Goal: Task Accomplishment & Management: Complete application form

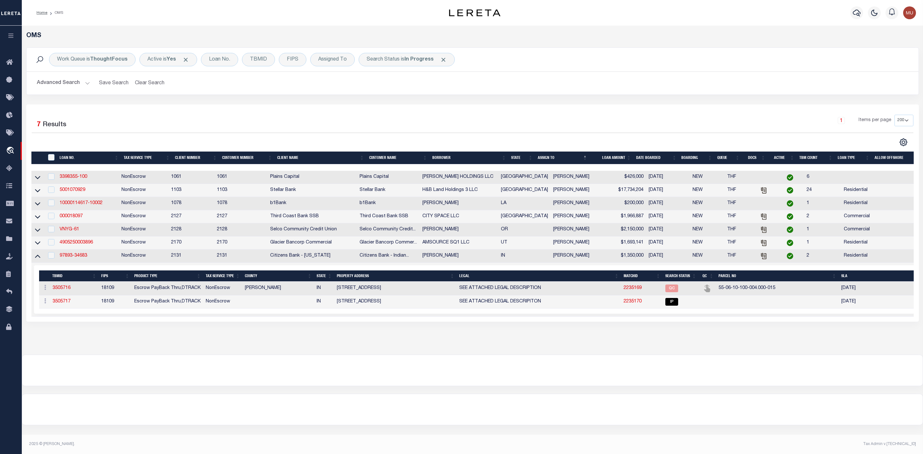
select select "200"
select select "IP"
select select "72256"
select select "17629"
select select "10"
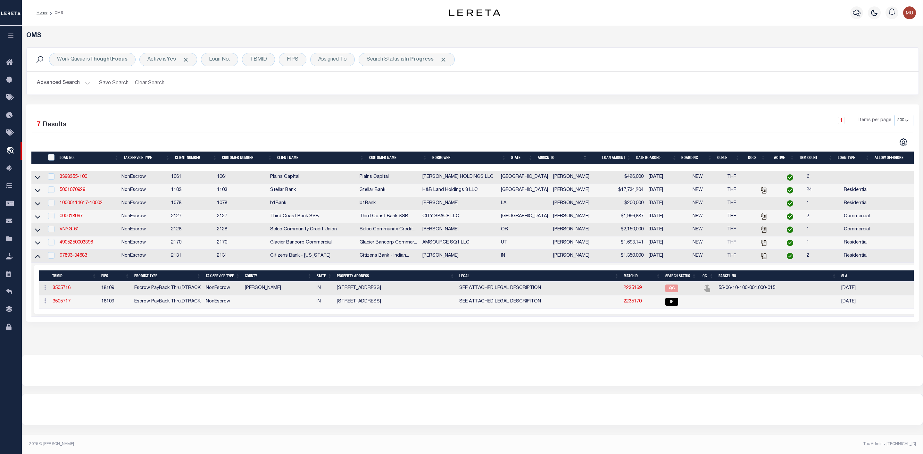
select select "NonEscrow"
click at [63, 302] on link "3505717" at bounding box center [62, 301] width 18 height 4
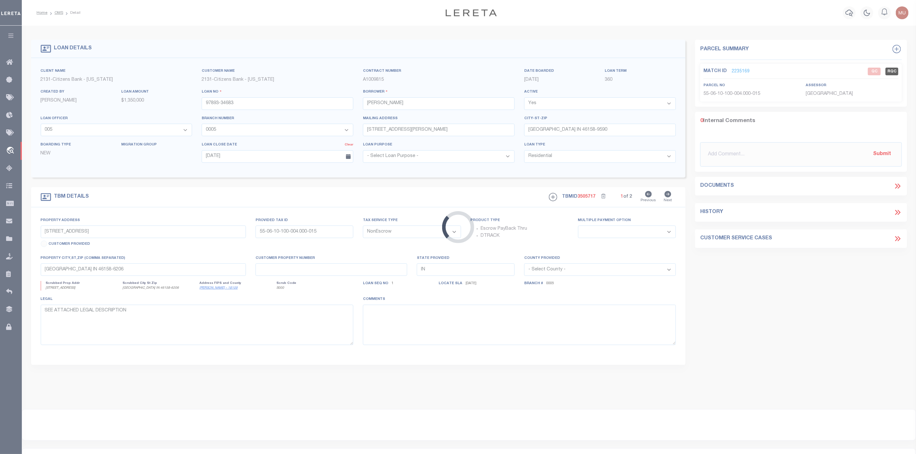
type input "55-06-10-100-002.000-015"
select select
type textarea "SEE ATTACHED LEGAL DESCRIPITON"
select select "72256"
select select "17629"
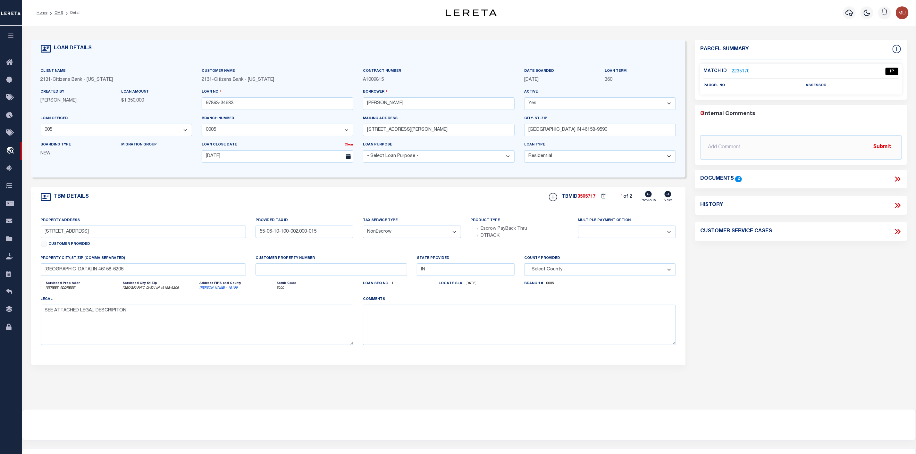
click at [745, 72] on link "2235170" at bounding box center [741, 71] width 18 height 7
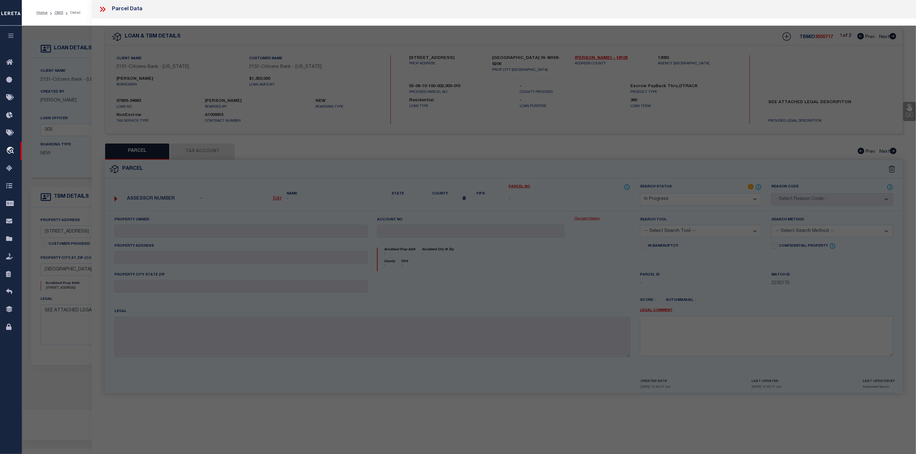
select select "AS"
checkbox input "false"
select select "IP"
checkbox input "false"
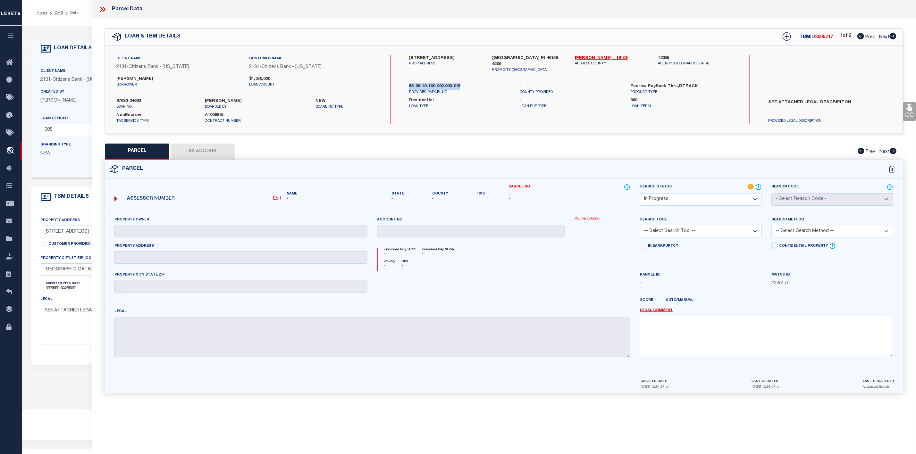
drag, startPoint x: 402, startPoint y: 76, endPoint x: 462, endPoint y: 80, distance: 59.8
click at [462, 80] on div "Client Name 2131 - Citizens Bank - [US_STATE] Customer Name 2131 - Citizens Ban…" at bounding box center [504, 89] width 798 height 69
copy label "55-06-10-100-002.000-015"
click at [276, 197] on u "Edit" at bounding box center [277, 199] width 8 height 4
select select "IP"
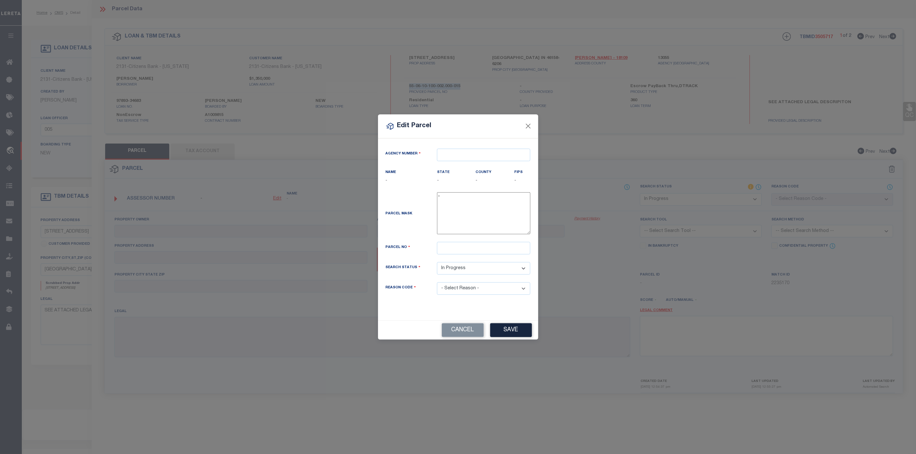
type textarea "-"
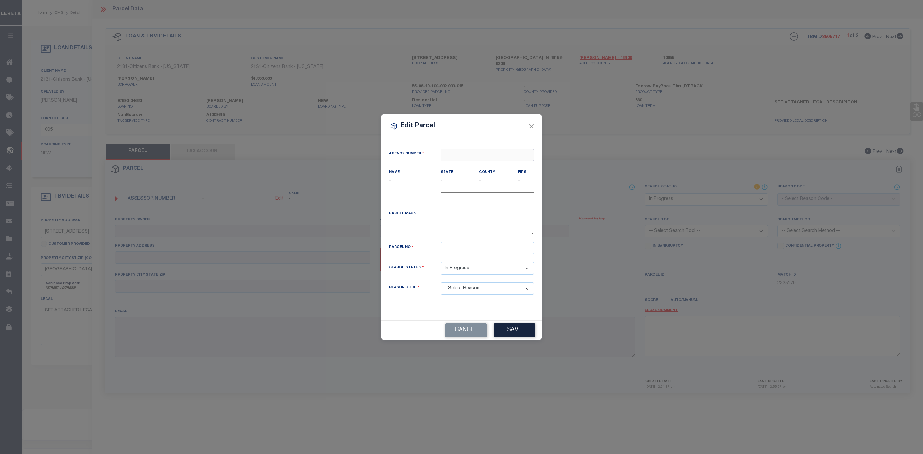
click at [447, 152] on input "text" at bounding box center [487, 155] width 93 height 13
click at [471, 163] on div "130550000 : [GEOGRAPHIC_DATA]" at bounding box center [487, 169] width 93 height 18
type input "130550000"
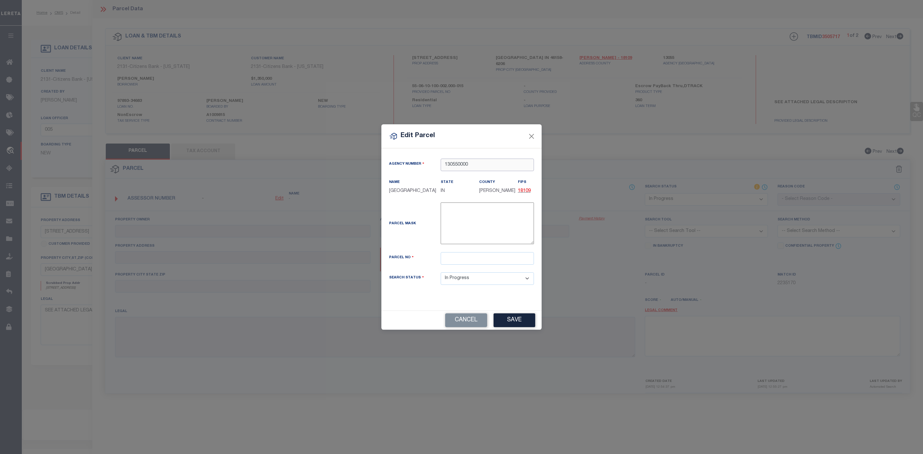
type input "130550000"
click at [456, 258] on input "text" at bounding box center [487, 258] width 93 height 13
paste input "55-06-10-100-002.000-015"
type input "55-06-10-100-002.000-015"
click at [510, 321] on button "Save" at bounding box center [515, 321] width 42 height 14
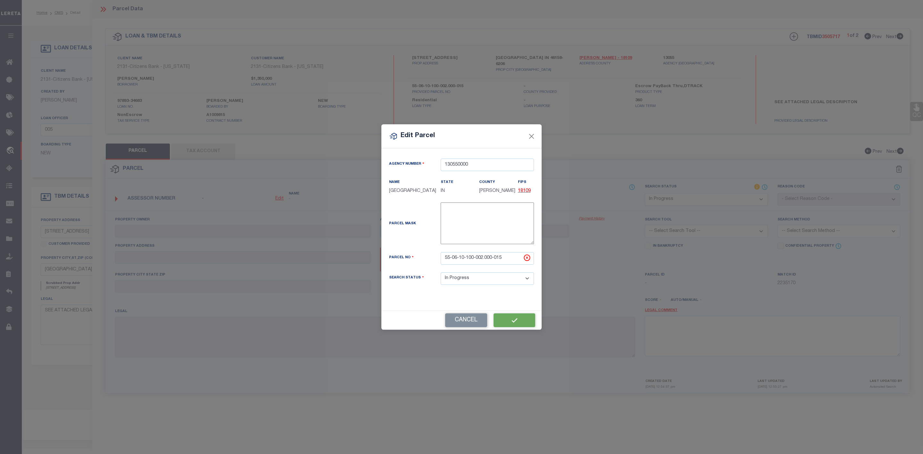
select select "IP"
checkbox input "false"
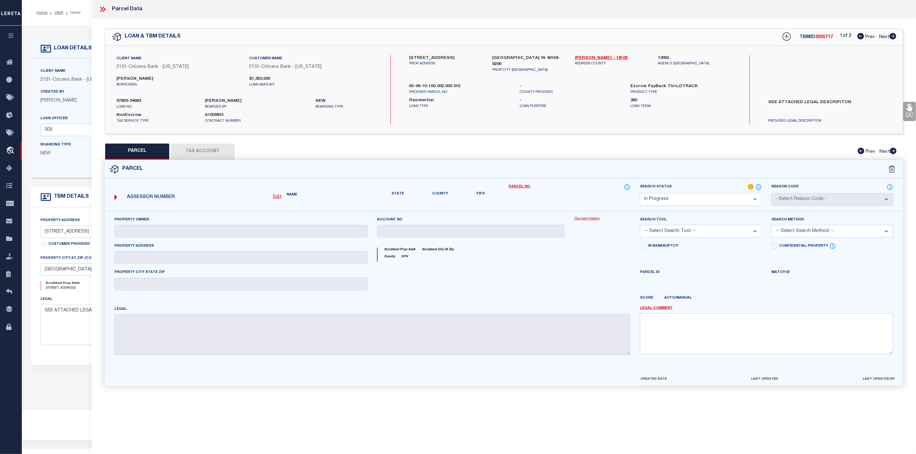
type input "Grass [PERSON_NAME]"
type input "E [GEOGRAPHIC_DATA],"
checkbox input "false"
type input "[GEOGRAPHIC_DATA], IN 46158"
type textarea "S10 T13 R2E N NW NW; 2.79 AC"
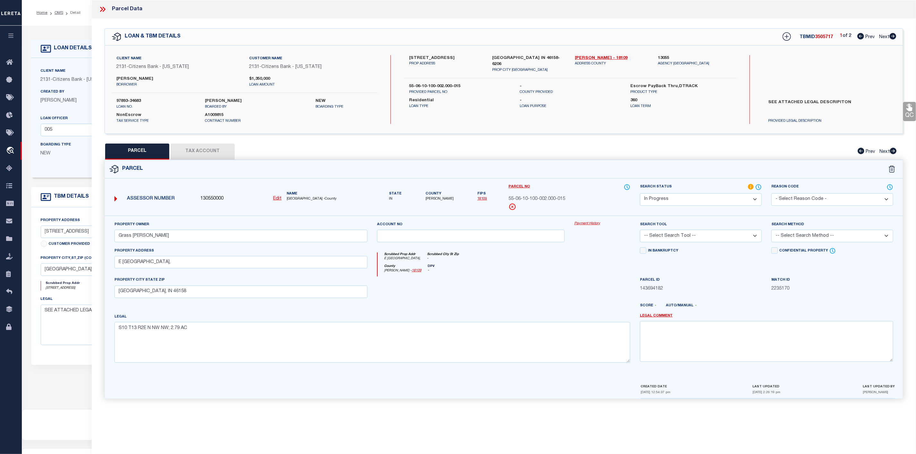
click at [696, 236] on select "-- Select Search Tool -- 3rd Party Website Agency File Agency Website ATLS CNV-…" at bounding box center [701, 236] width 122 height 13
select select "AGW"
click at [640, 232] on select "-- Select Search Tool -- 3rd Party Website Agency File Agency Website ATLS CNV-…" at bounding box center [701, 236] width 122 height 13
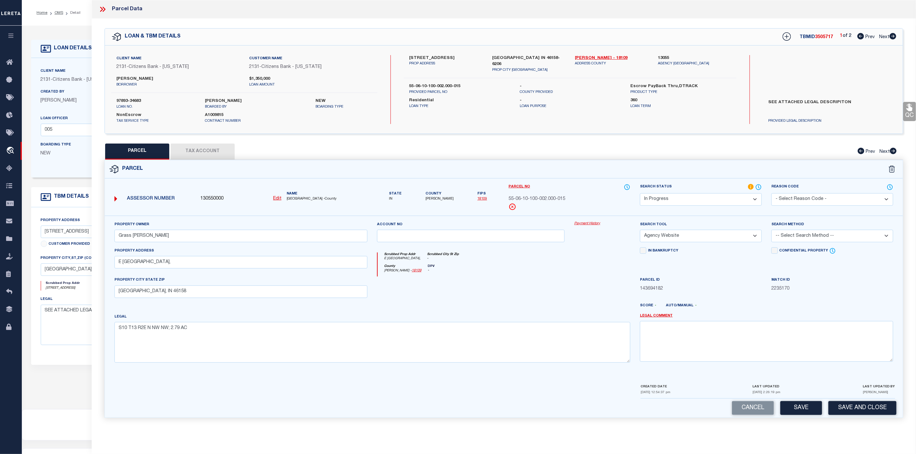
click at [796, 240] on select "-- Select Search Method -- Property Address Legal Liability Info Provided" at bounding box center [832, 236] width 122 height 13
select select "LEG"
click at [771, 232] on select "-- Select Search Method -- Property Address Legal Liability Info Provided" at bounding box center [832, 236] width 122 height 13
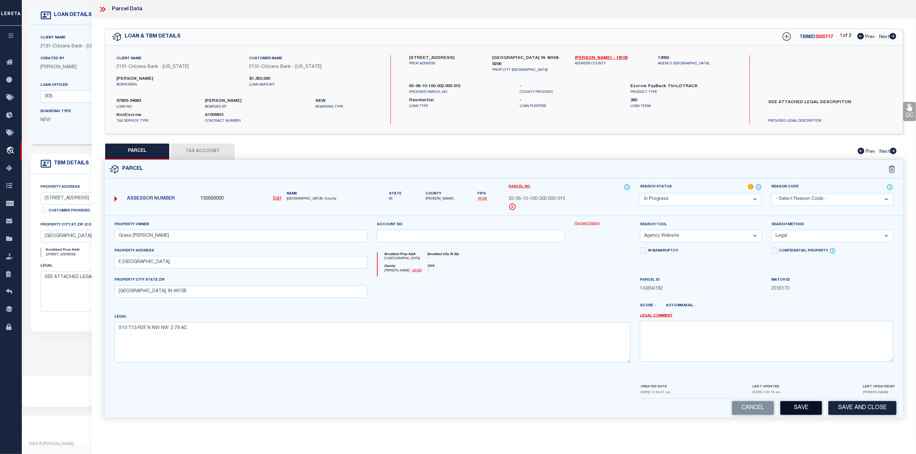
click at [802, 411] on button "Save" at bounding box center [801, 408] width 42 height 14
select select "AS"
select select
checkbox input "false"
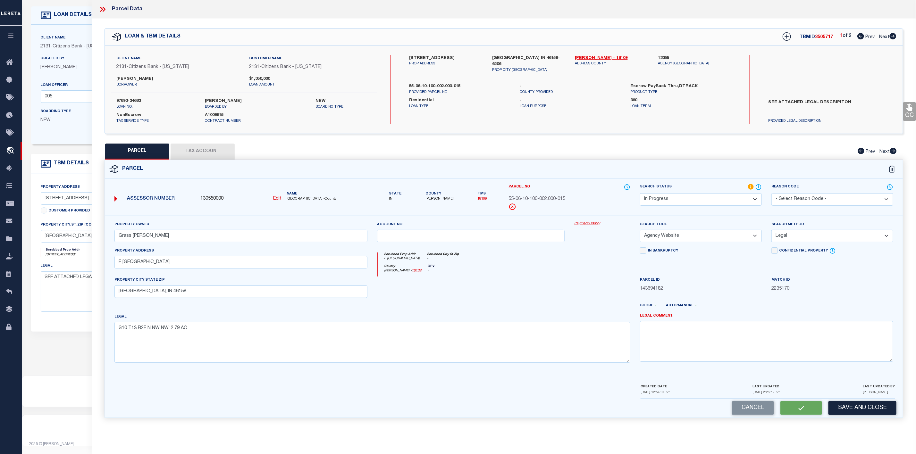
checkbox input "false"
select select "IP"
type input "Grass [PERSON_NAME]"
select select "AGW"
select select "LEG"
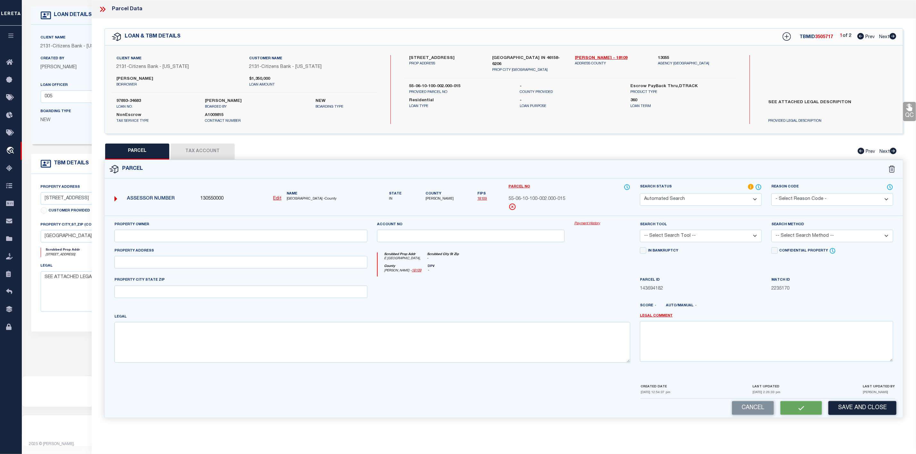
type input "E [GEOGRAPHIC_DATA],"
type input "[GEOGRAPHIC_DATA], IN 46158"
type textarea "S10 T13 R2E N NW NW; 2.79 AC"
click at [204, 153] on button "Tax Account" at bounding box center [203, 152] width 64 height 16
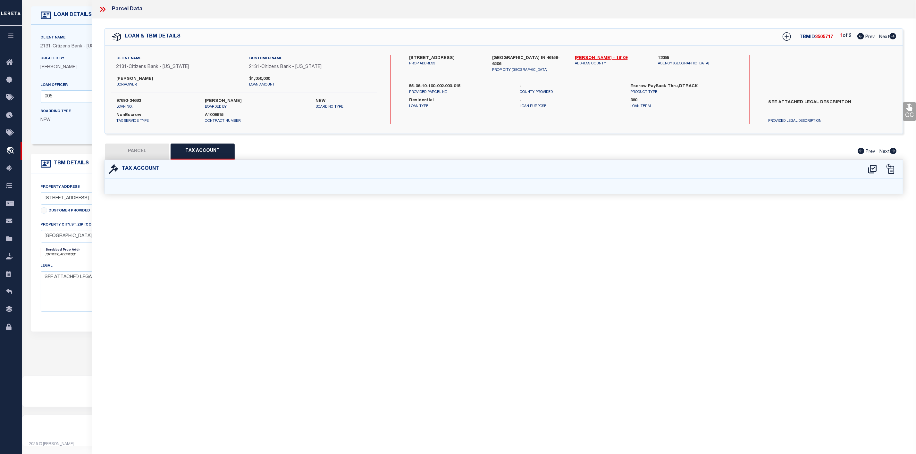
select select "100"
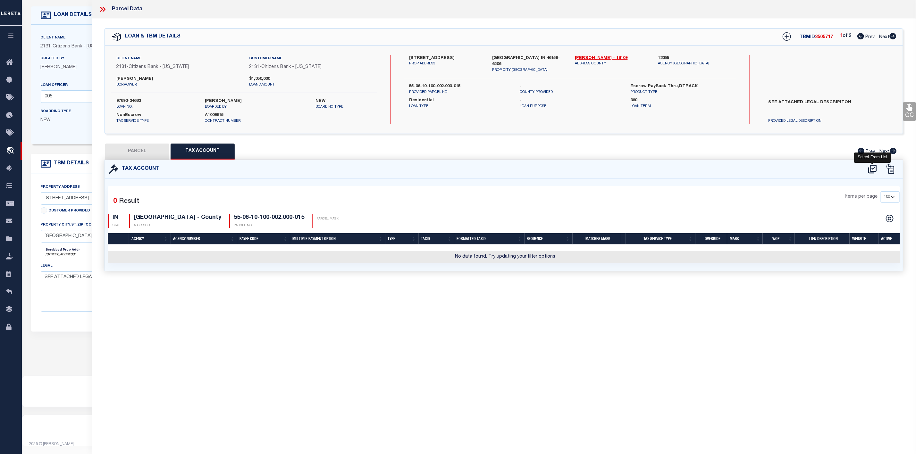
click at [871, 171] on icon at bounding box center [872, 169] width 8 height 9
select select "100"
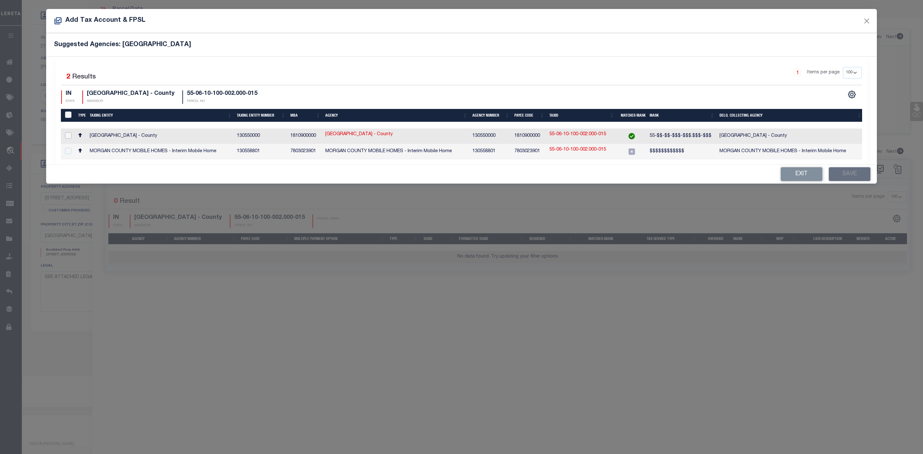
click at [66, 136] on input "checkbox" at bounding box center [68, 135] width 6 height 6
checkbox input "true"
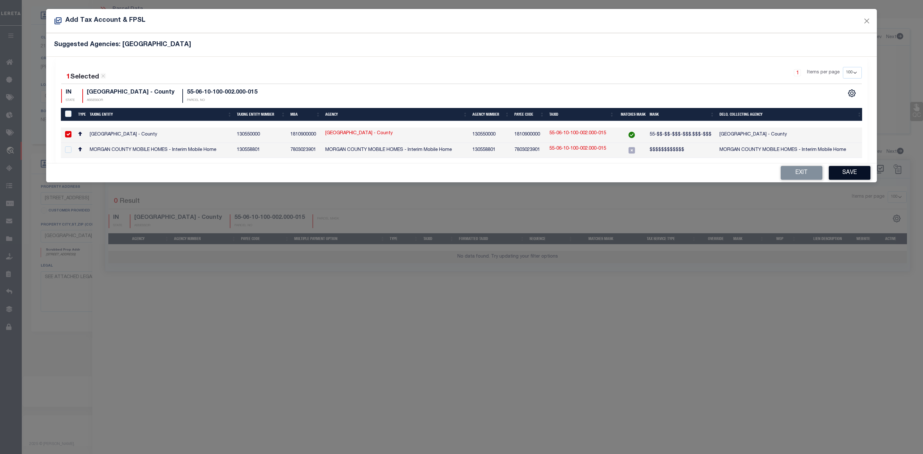
click at [863, 174] on button "Save" at bounding box center [850, 173] width 42 height 14
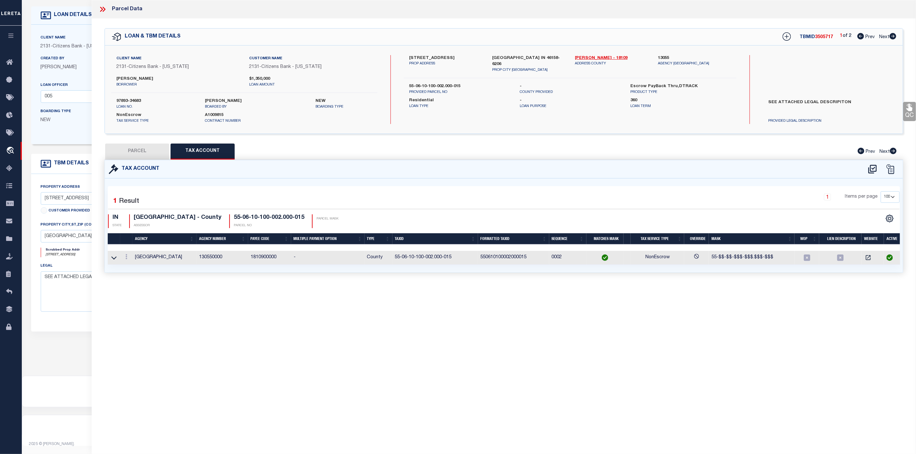
click at [143, 153] on button "PARCEL" at bounding box center [137, 152] width 64 height 16
select select "AS"
select select
checkbox input "false"
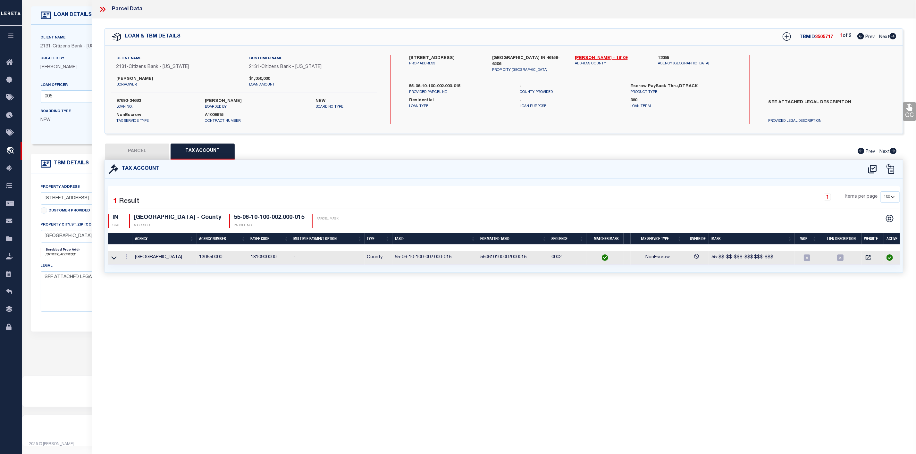
checkbox input "false"
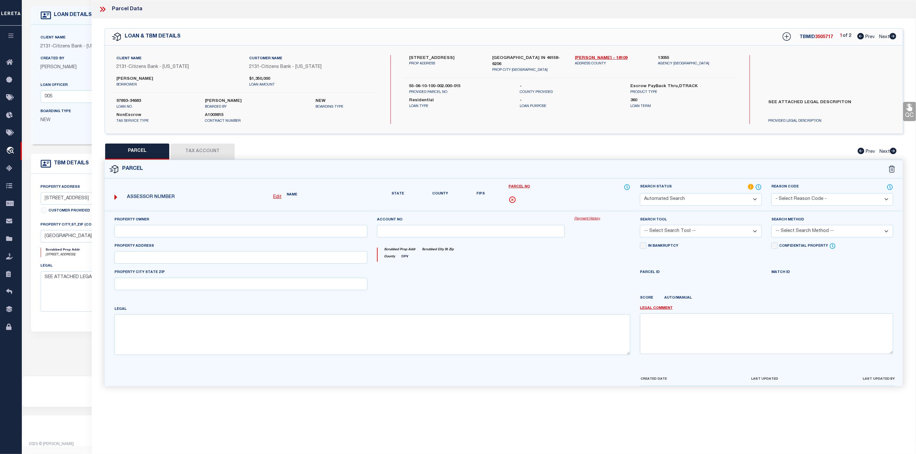
select select "IP"
type input "Grass [PERSON_NAME]"
select select "AGW"
select select "LEG"
type input "E [GEOGRAPHIC_DATA],"
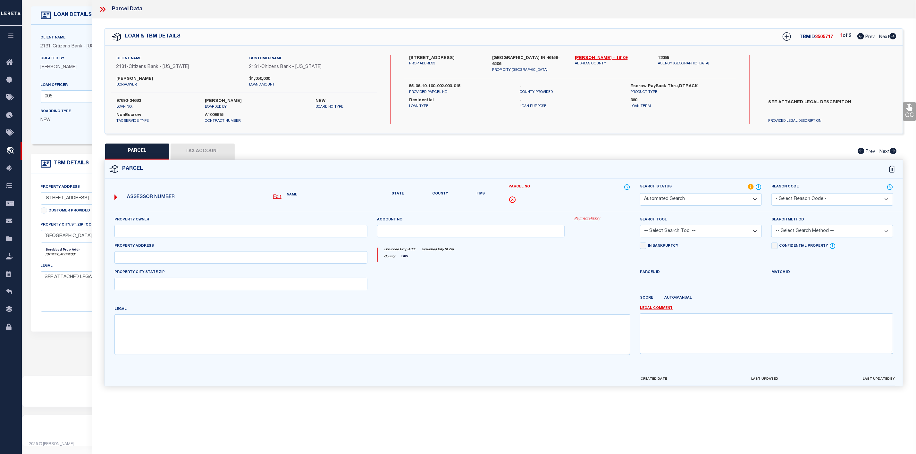
type input "[GEOGRAPHIC_DATA], IN 46158"
type textarea "S10 T13 R2E N NW NW; 2.79 AC"
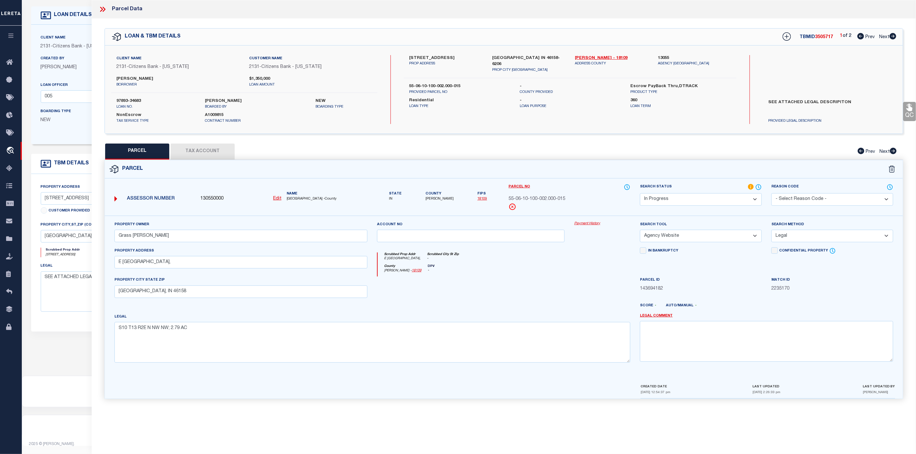
click at [824, 35] on span "3505717" at bounding box center [824, 37] width 18 height 4
click at [827, 38] on span "3505717" at bounding box center [824, 37] width 18 height 4
click at [820, 35] on span "3505717" at bounding box center [824, 37] width 18 height 4
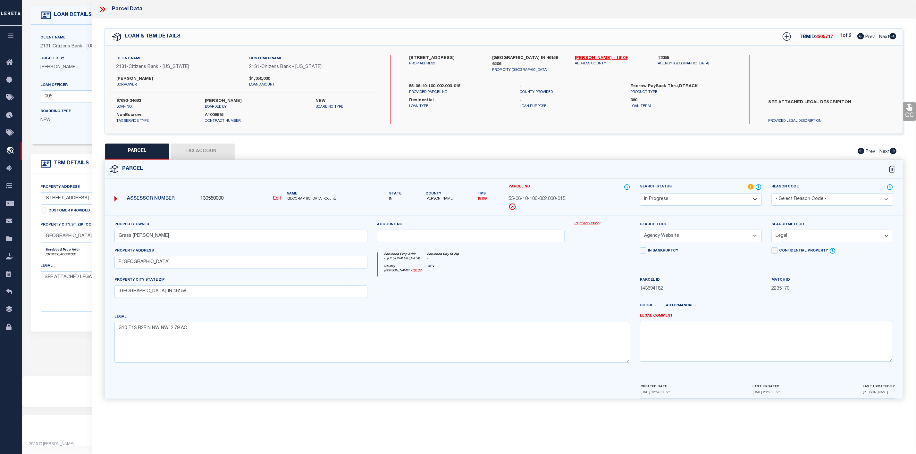
click at [820, 35] on span "3505717" at bounding box center [824, 37] width 18 height 4
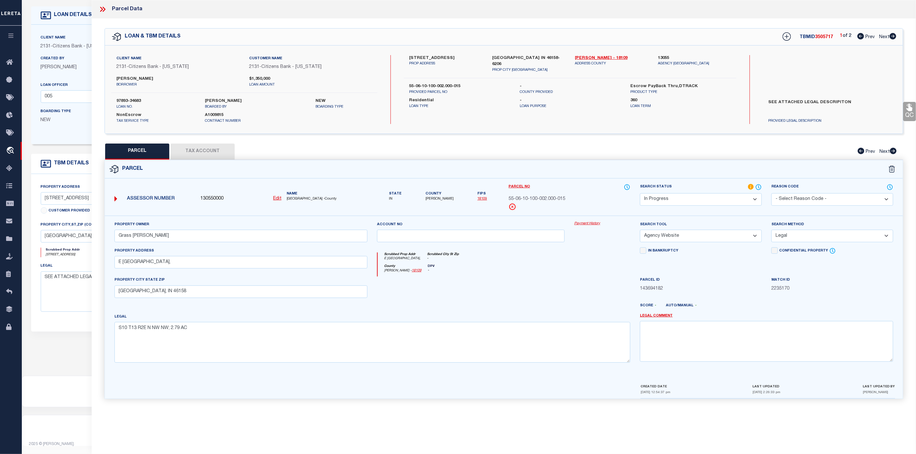
click at [820, 35] on span "3505717" at bounding box center [824, 37] width 18 height 4
drag, startPoint x: 143, startPoint y: 99, endPoint x: 114, endPoint y: 99, distance: 29.5
click at [114, 99] on div "97893-34683 loan no." at bounding box center [156, 104] width 89 height 12
copy label "97893-34683"
click at [440, 199] on span "[PERSON_NAME]" at bounding box center [440, 199] width 28 height 5
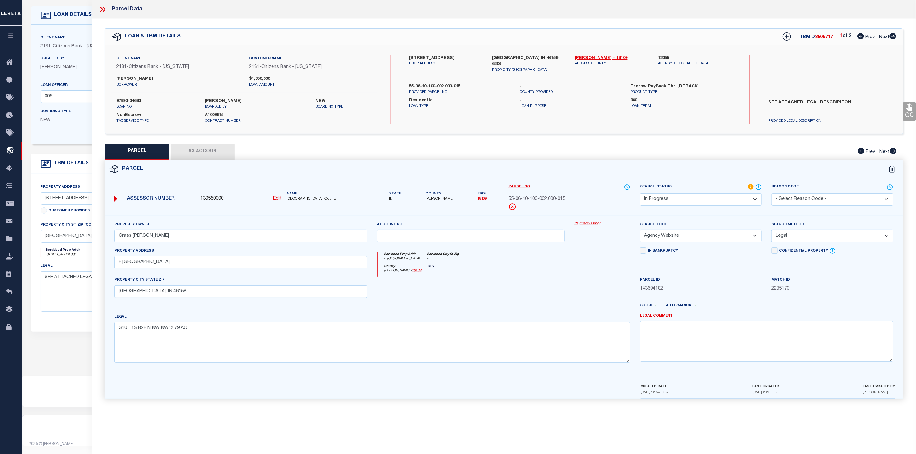
click at [440, 199] on span "[PERSON_NAME]" at bounding box center [440, 199] width 28 height 5
copy span "[PERSON_NAME]"
drag, startPoint x: 574, startPoint y: 201, endPoint x: 508, endPoint y: 197, distance: 65.8
click at [508, 197] on div "Parcel No 55-06-10-100-002.000-015" at bounding box center [569, 200] width 131 height 32
copy span "55-06-10-100-002.000-015"
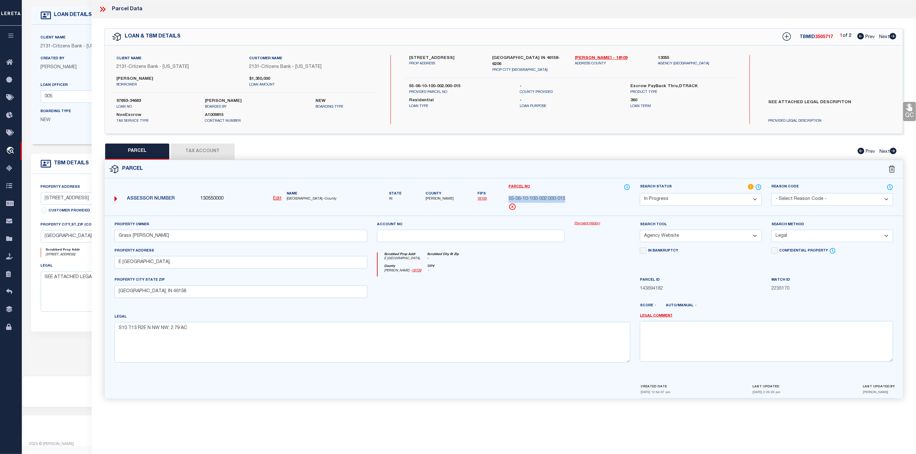
click at [717, 198] on select "Automated Search Bad Parcel Complete Duplicate Parcel High Dollar Reporting In …" at bounding box center [701, 199] width 122 height 13
click at [640, 194] on select "Automated Search Bad Parcel Complete Duplicate Parcel High Dollar Reporting In …" at bounding box center [701, 199] width 122 height 13
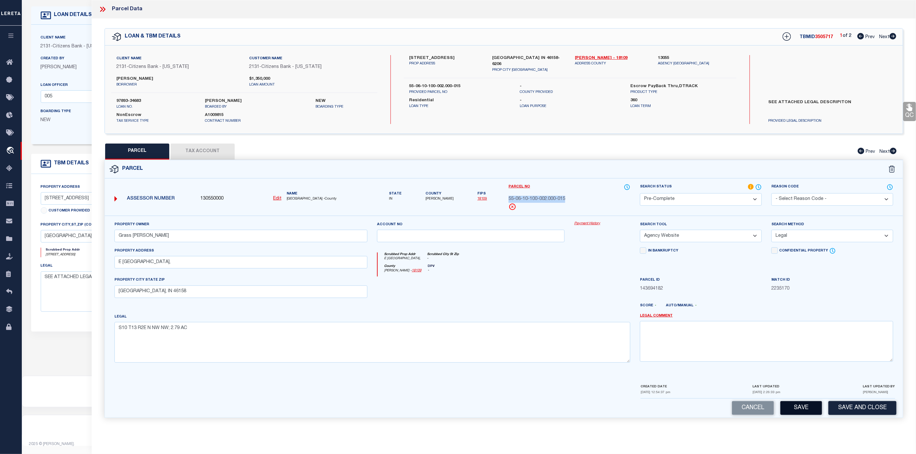
click at [800, 411] on button "Save" at bounding box center [801, 408] width 42 height 14
select select "AS"
select select
checkbox input "false"
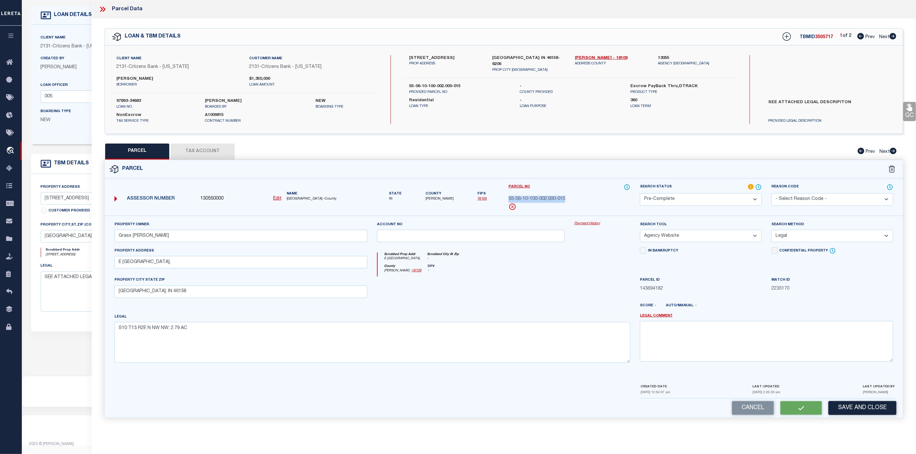
checkbox input "false"
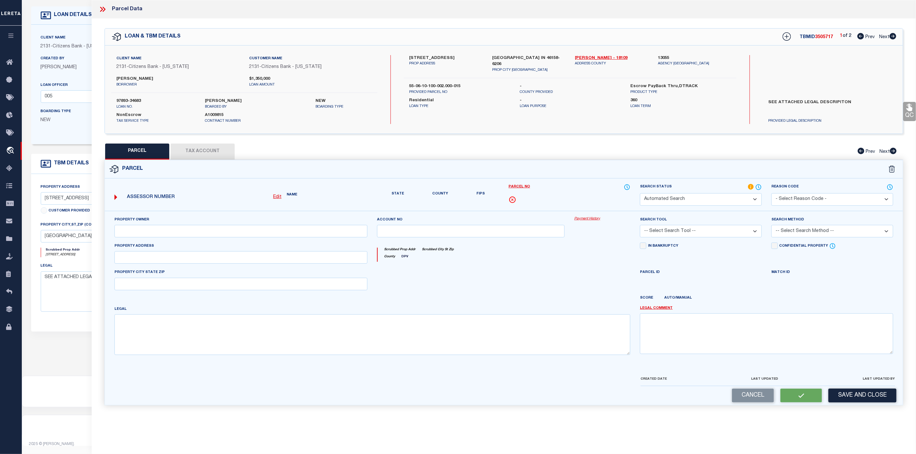
select select "PC"
type input "Grass [PERSON_NAME]"
select select "AGW"
select select "LEG"
type input "E [GEOGRAPHIC_DATA],"
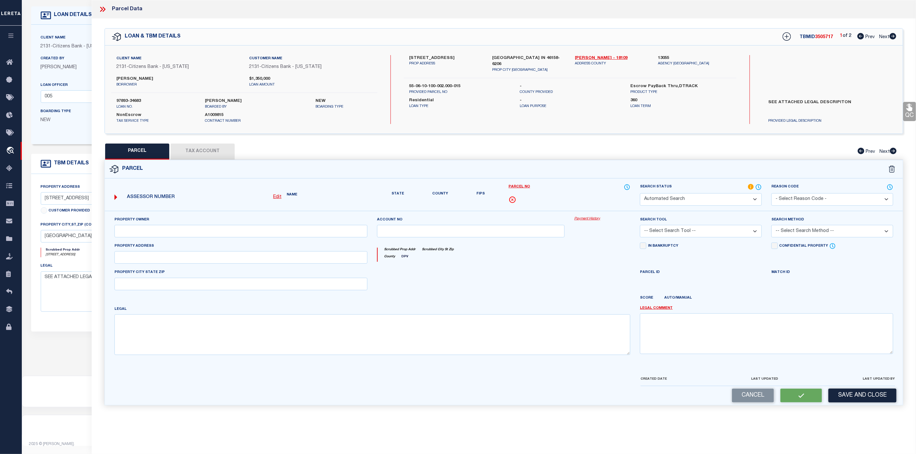
type input "[GEOGRAPHIC_DATA], IN 46158"
type textarea "S10 T13 R2E N NW NW; 2.79 AC"
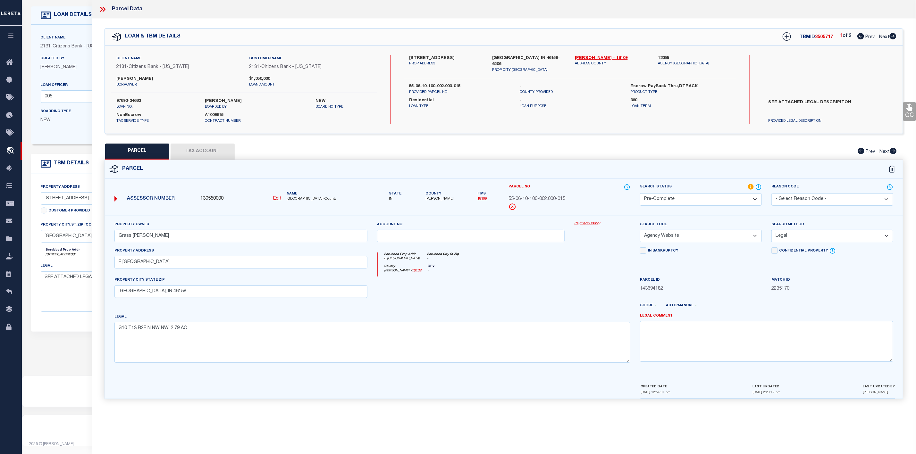
click at [895, 41] on div "1 of 2 Prev Next" at bounding box center [868, 37] width 56 height 8
click at [896, 34] on icon at bounding box center [893, 36] width 7 height 6
select select "AS"
select select
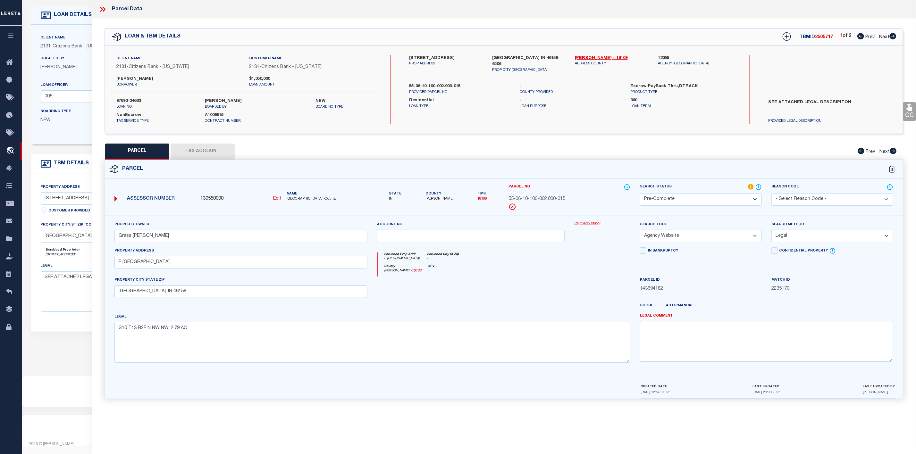
checkbox input "false"
select select "QC"
type input "Grass [PERSON_NAME]"
select select "AGW"
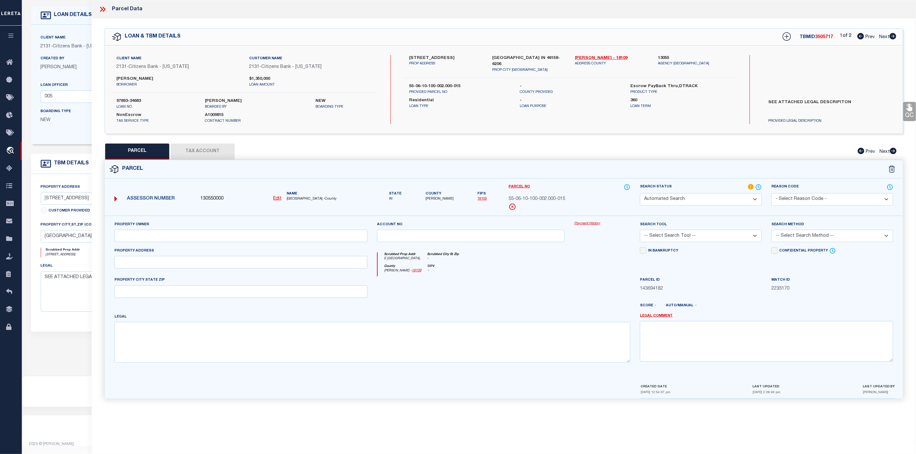
select select "LEG"
type input "[STREET_ADDRESS]"
type input "[GEOGRAPHIC_DATA], IN 46158"
type textarea "S10 T13 R2E S NW NW & SW NW 13.28 A"
click at [101, 7] on icon at bounding box center [101, 9] width 3 height 5
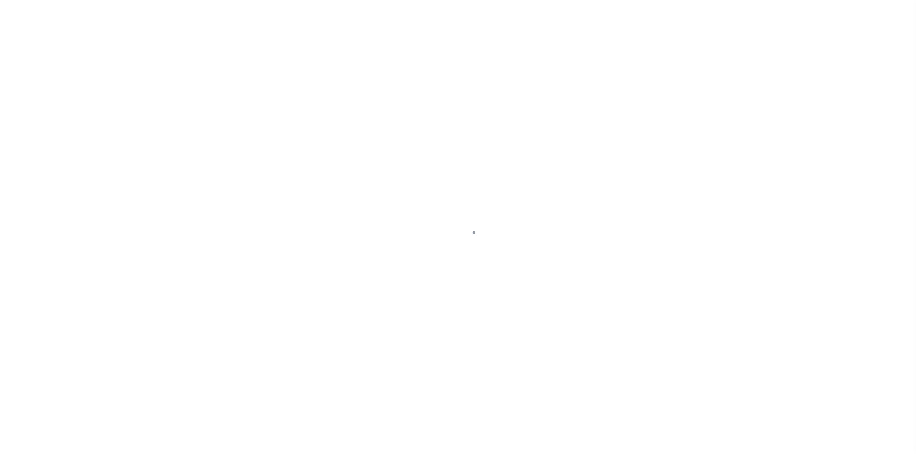
select select "10"
select select "NonEscrow"
type input "[STREET_ADDRESS]"
type input "55-06-10-100-002.000-015"
select select
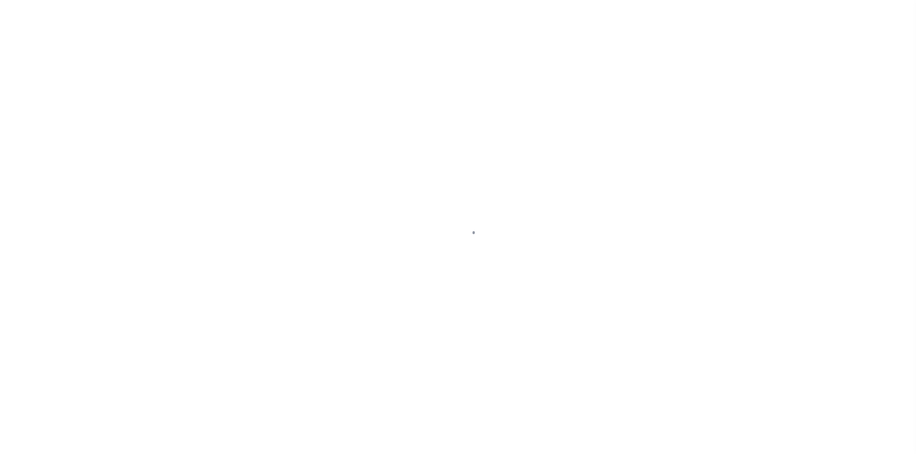
type input "[GEOGRAPHIC_DATA] IN 46158-6206"
type input "IN"
type textarea "SEE ATTACHED LEGAL DESCRIPITON"
select select "72256"
select select "17629"
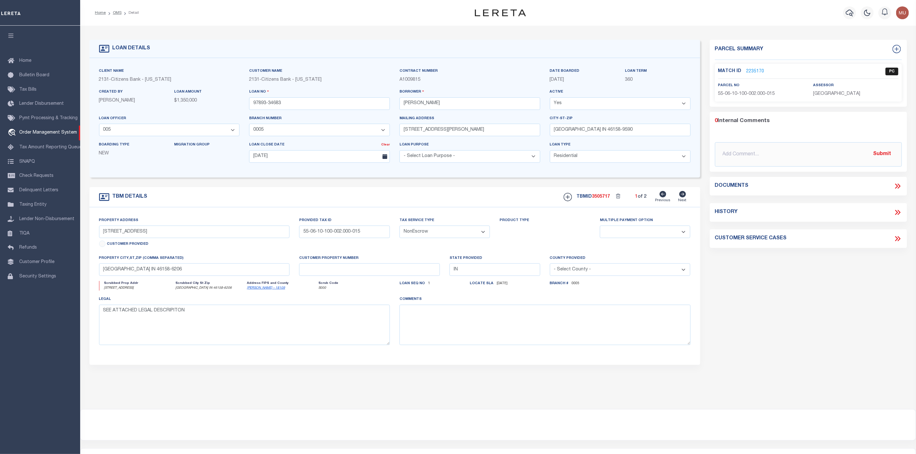
select select "200"
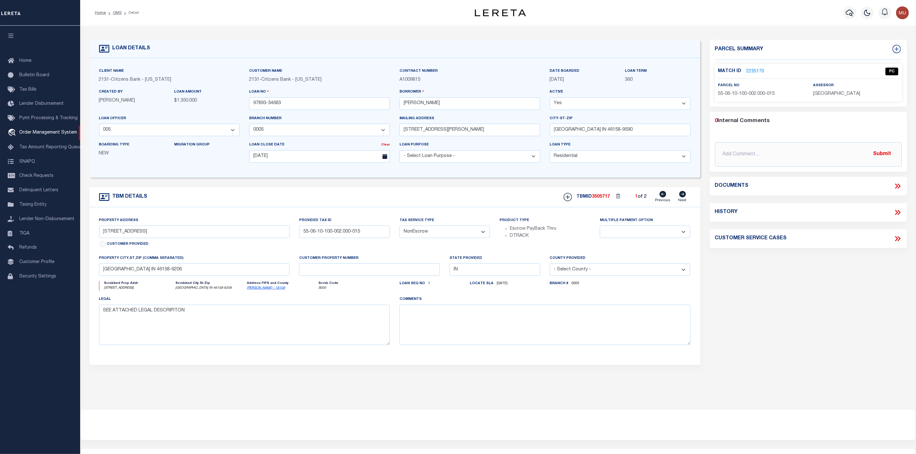
select select "200"
click at [119, 14] on link "OMS" at bounding box center [117, 13] width 9 height 4
